Goal: Find specific page/section: Find specific page/section

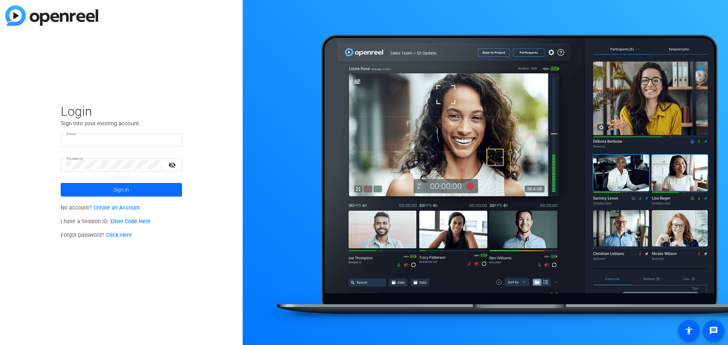
type input "[PERSON_NAME][EMAIL_ADDRESS][PERSON_NAME][DOMAIN_NAME]"
click at [136, 189] on span at bounding box center [121, 189] width 121 height 18
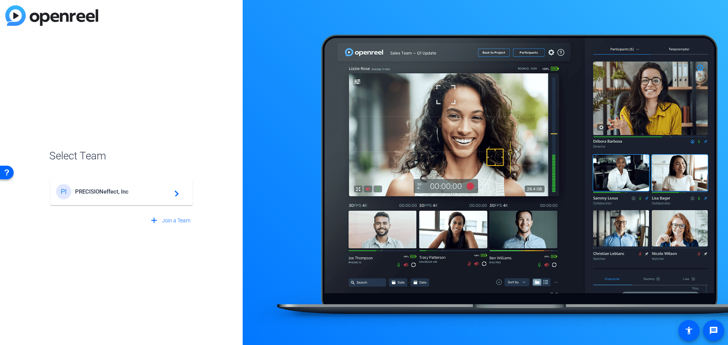
click at [133, 194] on div "PI PRECISIONeffect, Inc navigate_next" at bounding box center [121, 191] width 130 height 15
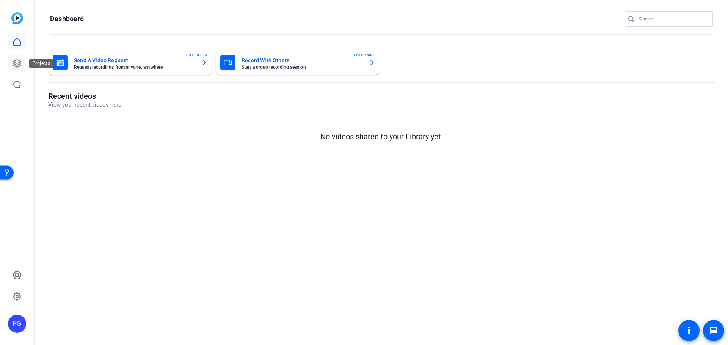
click at [15, 60] on icon at bounding box center [17, 63] width 9 height 9
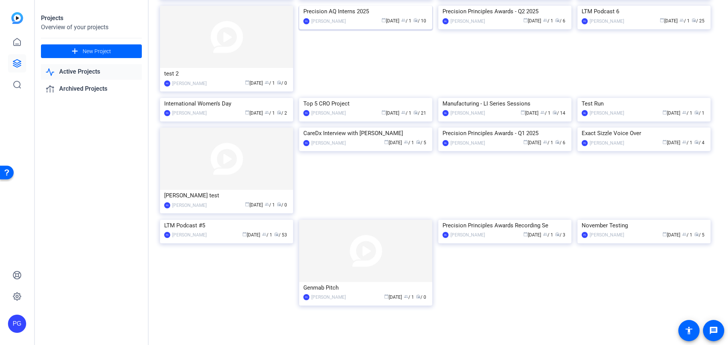
scroll to position [112, 0]
click at [366, 3] on img at bounding box center [365, 3] width 133 height 0
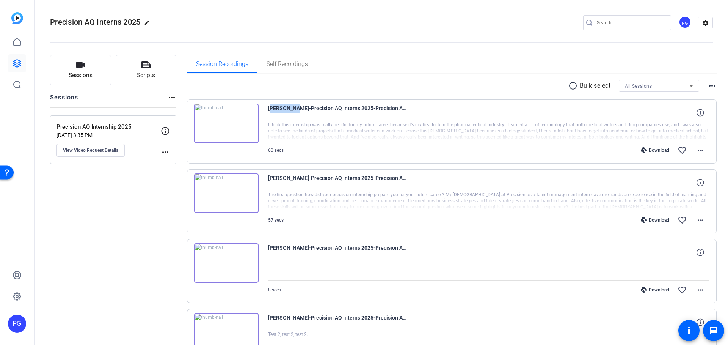
drag, startPoint x: 298, startPoint y: 108, endPoint x: 266, endPoint y: 107, distance: 32.6
click at [266, 107] on div "[PERSON_NAME]-Precision AQ Interns 2025-Precision AQ Internship 2025-1755214243…" at bounding box center [452, 131] width 530 height 64
copy span "[PERSON_NAME]"
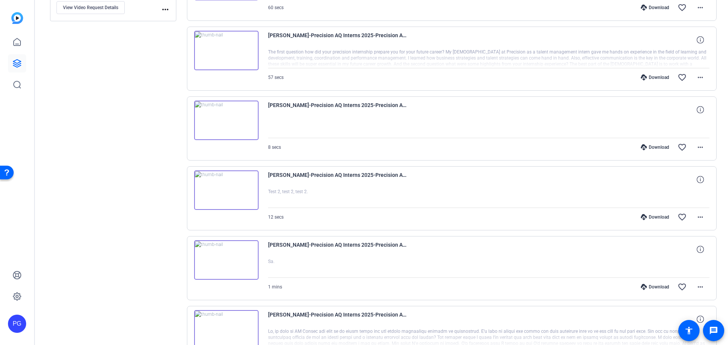
scroll to position [144, 0]
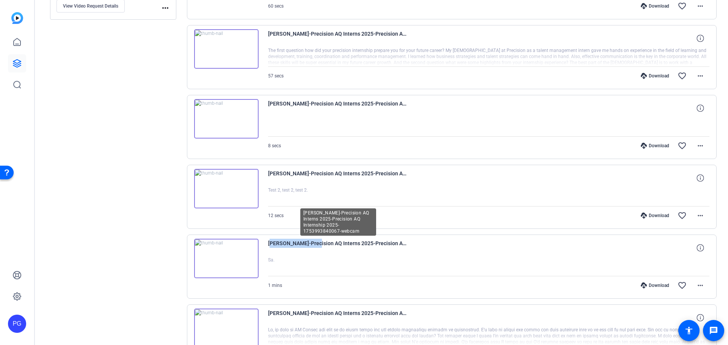
drag, startPoint x: 313, startPoint y: 243, endPoint x: 268, endPoint y: 243, distance: 44.7
click at [268, 243] on span "[PERSON_NAME]-Precision AQ Interns 2025-Precision AQ Internship 2025-1753993840…" at bounding box center [338, 247] width 140 height 18
copy span "[PERSON_NAME]"
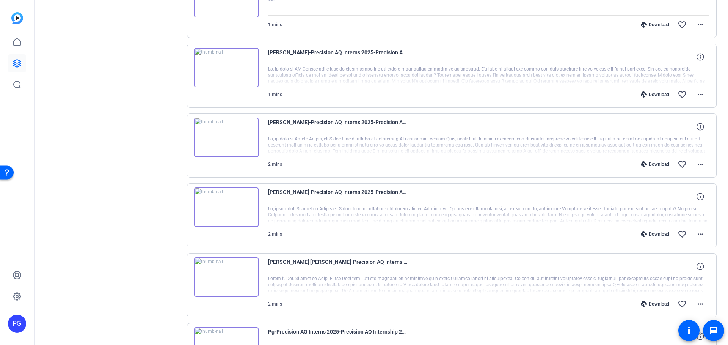
scroll to position [398, 0]
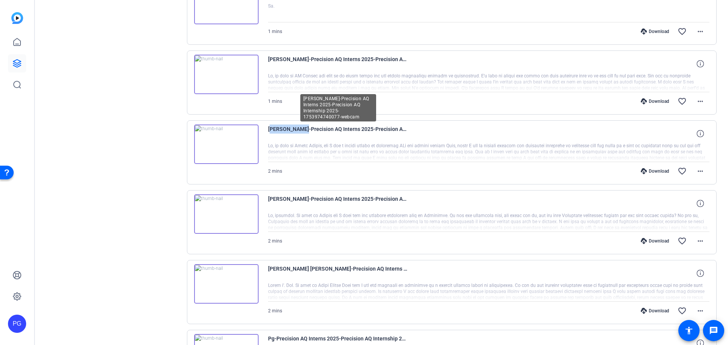
drag, startPoint x: 268, startPoint y: 128, endPoint x: 298, endPoint y: 127, distance: 29.6
click at [298, 127] on span "[PERSON_NAME]-Precision AQ Interns 2025-Precision AQ Internship 2025-1753974740…" at bounding box center [338, 133] width 140 height 18
copy span "[PERSON_NAME]"
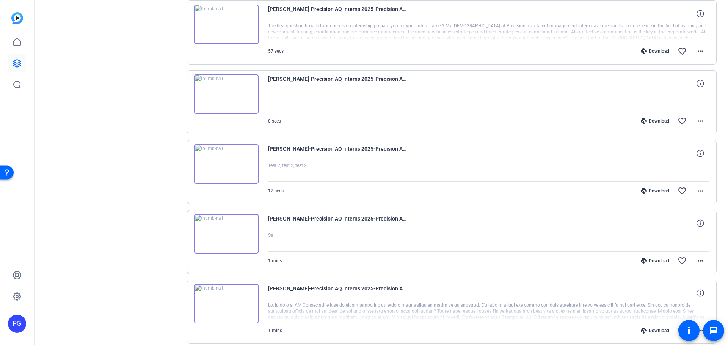
scroll to position [169, 0]
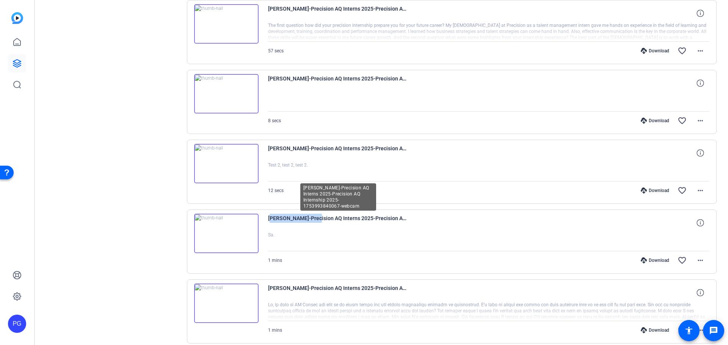
drag, startPoint x: 313, startPoint y: 218, endPoint x: 270, endPoint y: 219, distance: 43.2
click at [270, 219] on span "[PERSON_NAME]-Precision AQ Interns 2025-Precision AQ Internship 2025-1753993840…" at bounding box center [338, 222] width 140 height 18
copy span "[PERSON_NAME]"
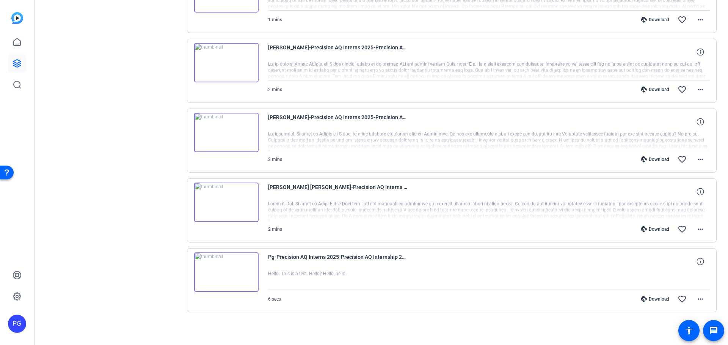
scroll to position [480, 0]
